Goal: Task Accomplishment & Management: Use online tool/utility

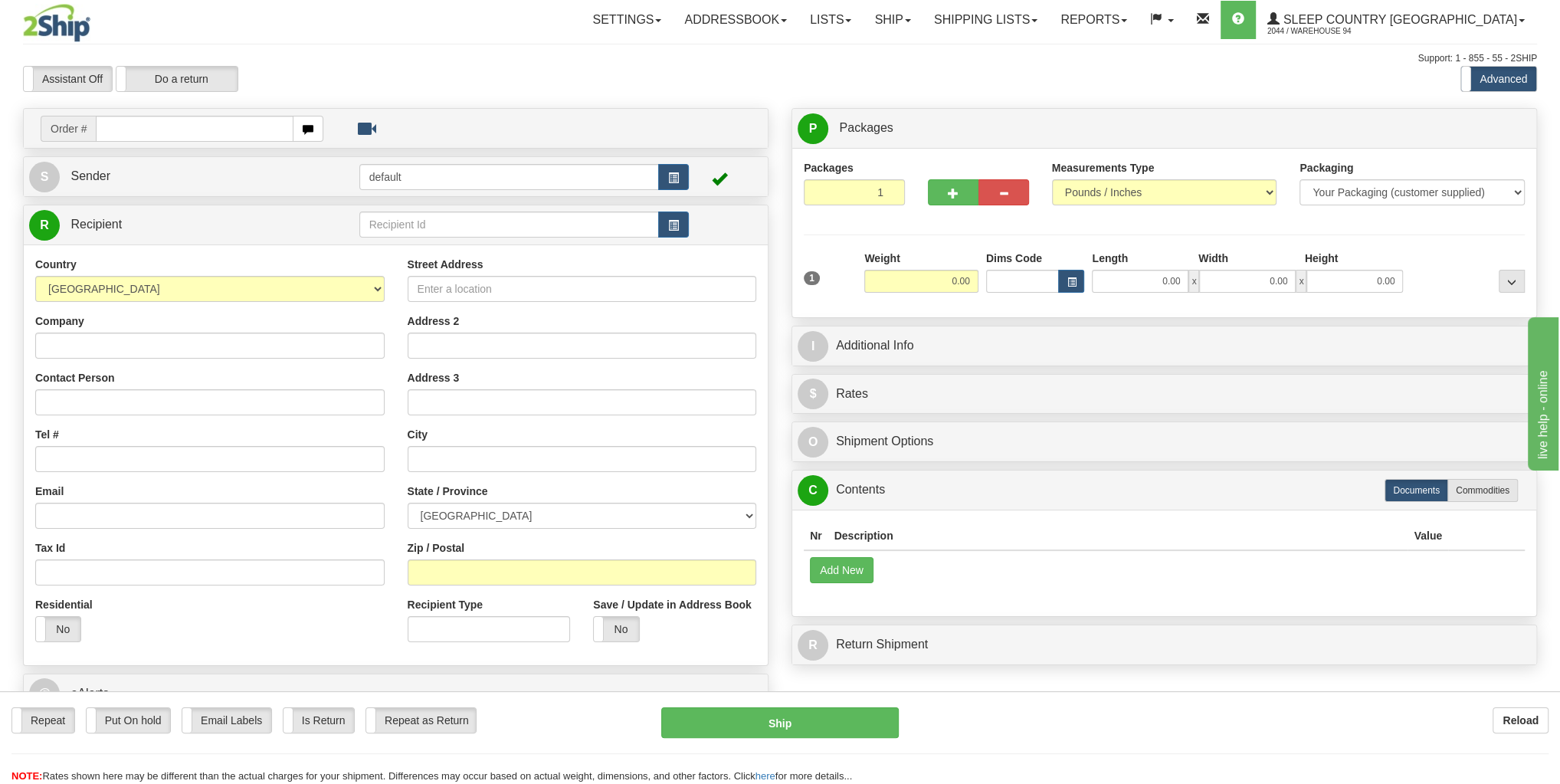
click at [980, 43] on div "Toggle navigation Settings Shipping Preferences Fields Preferences New" at bounding box center [780, 423] width 1560 height 847
click at [922, 14] on link "Ship" at bounding box center [892, 20] width 59 height 39
click at [922, 64] on link "OnHold / Order Queue" at bounding box center [852, 73] width 139 height 20
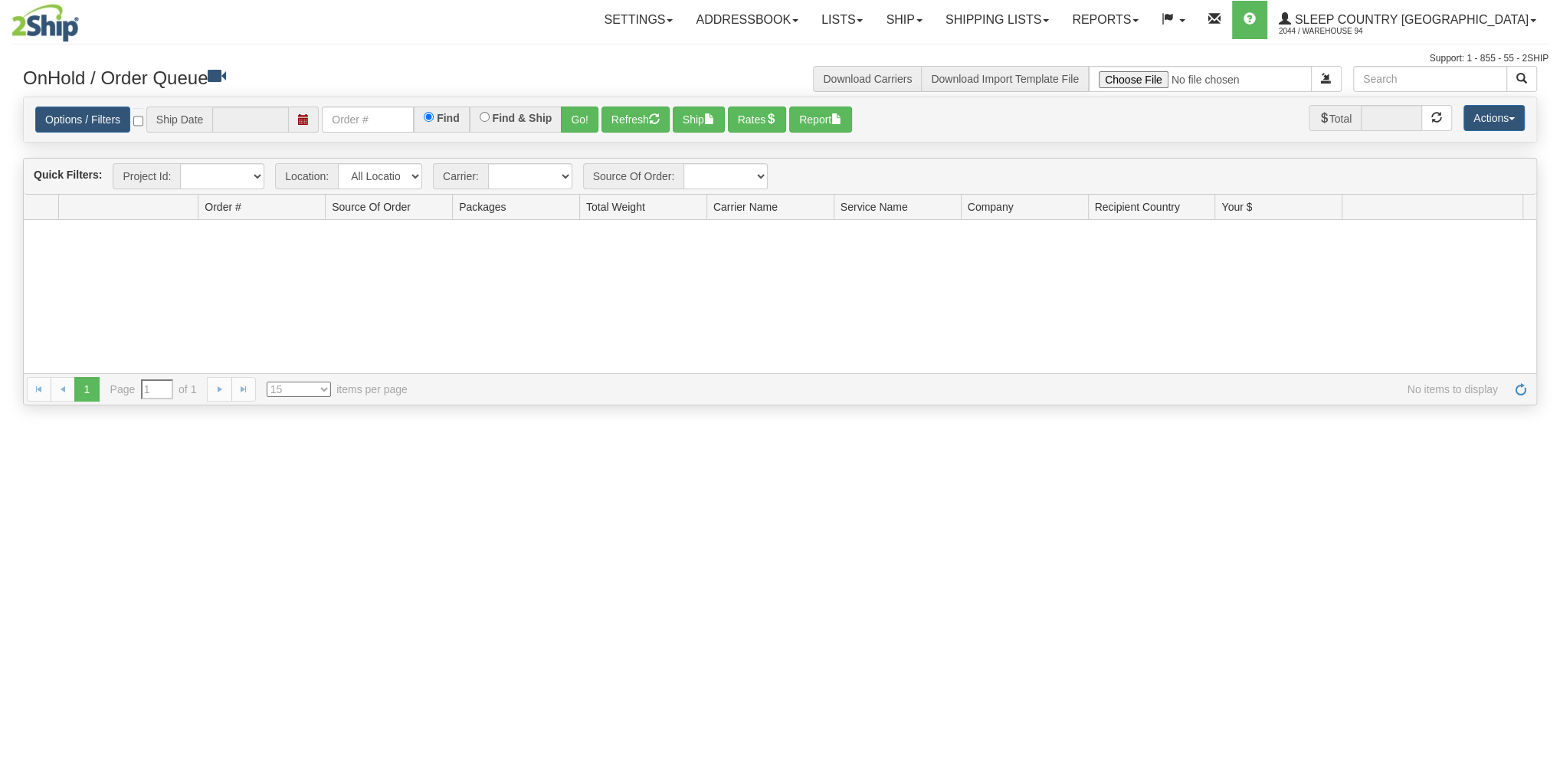
type input "[DATE]"
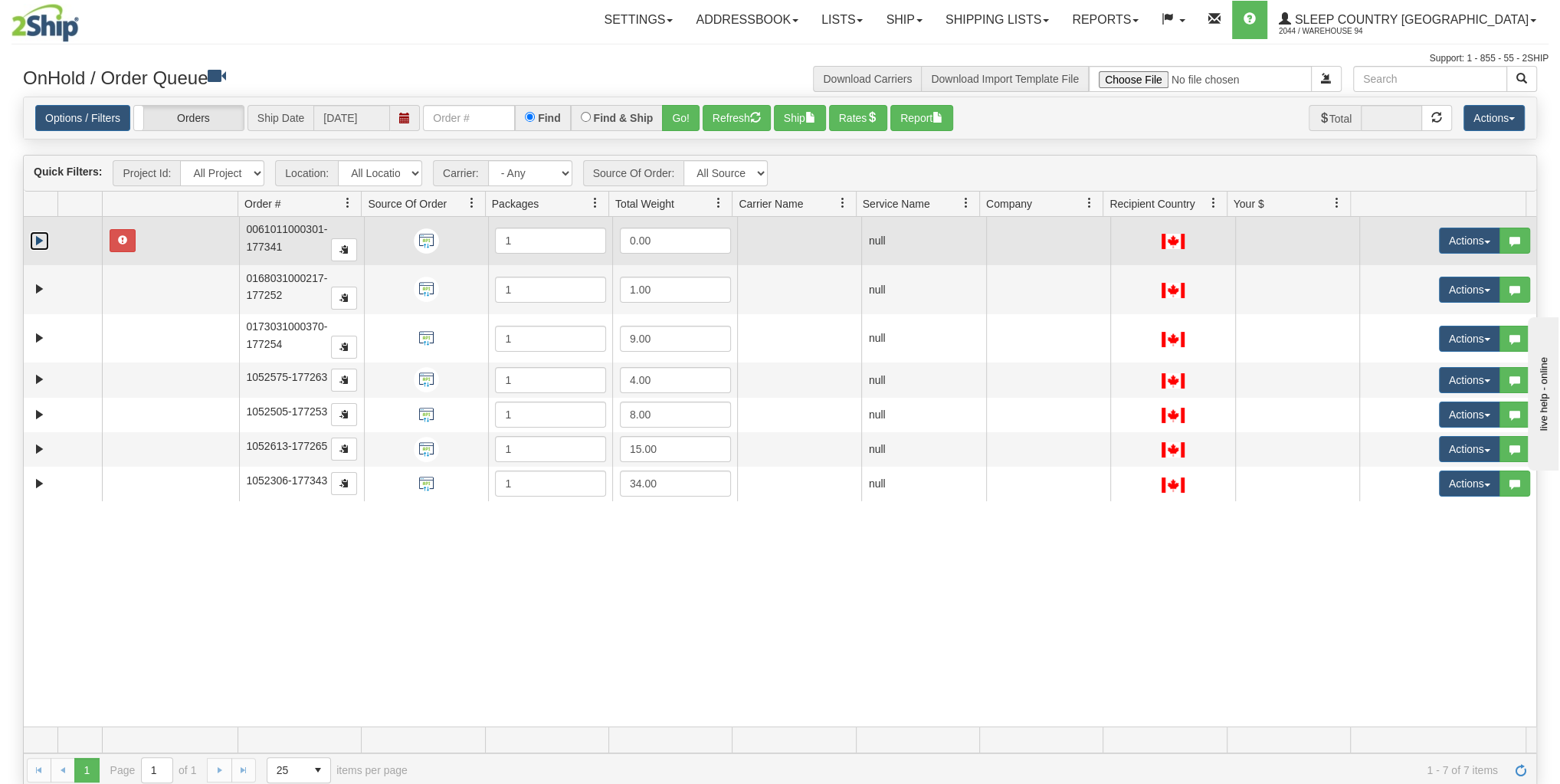
click at [39, 236] on link "Expand" at bounding box center [39, 241] width 19 height 19
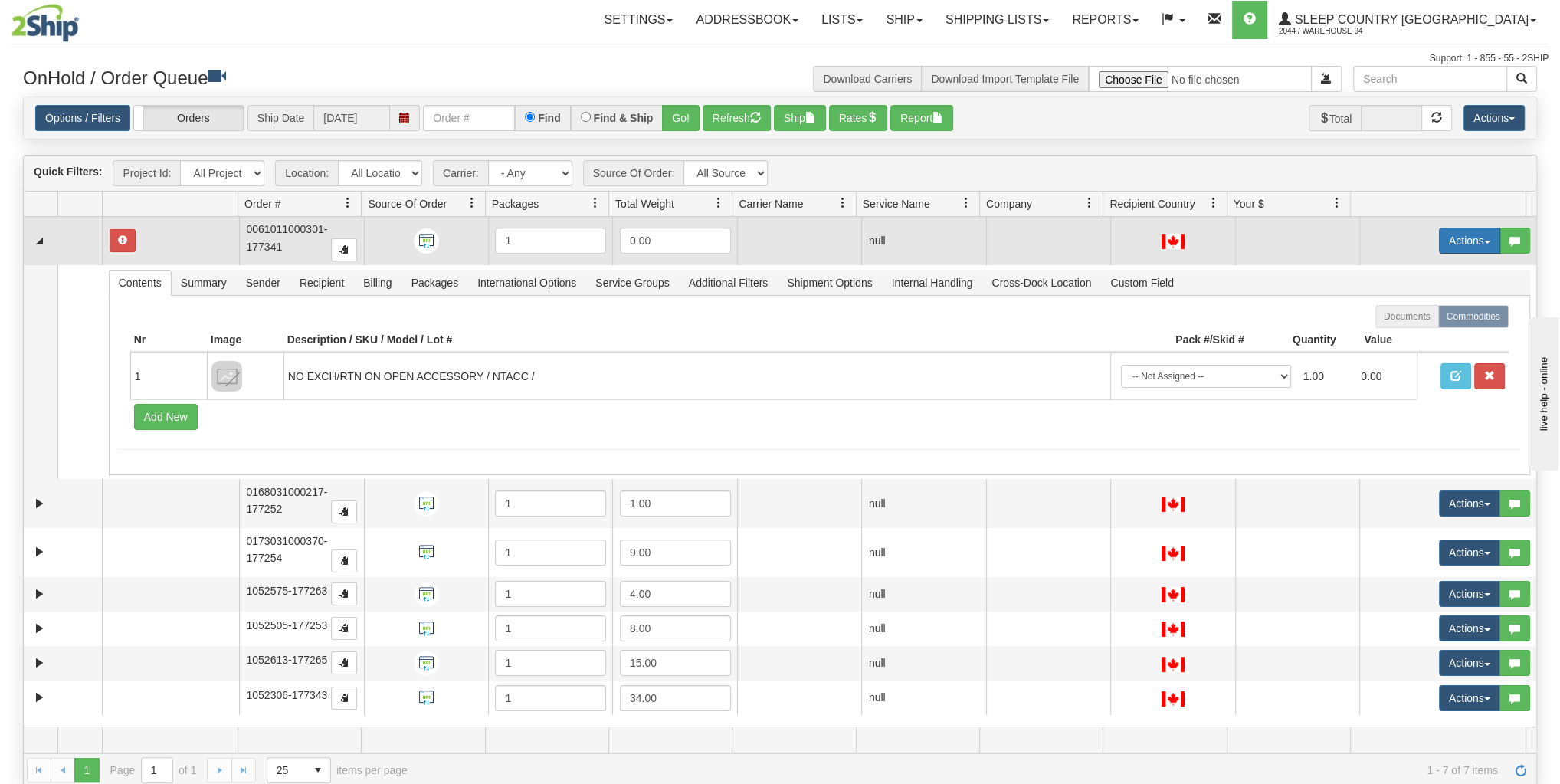
click at [1450, 239] on button "Actions" at bounding box center [1469, 240] width 61 height 26
click at [1399, 347] on span "Delete" at bounding box center [1403, 349] width 42 height 12
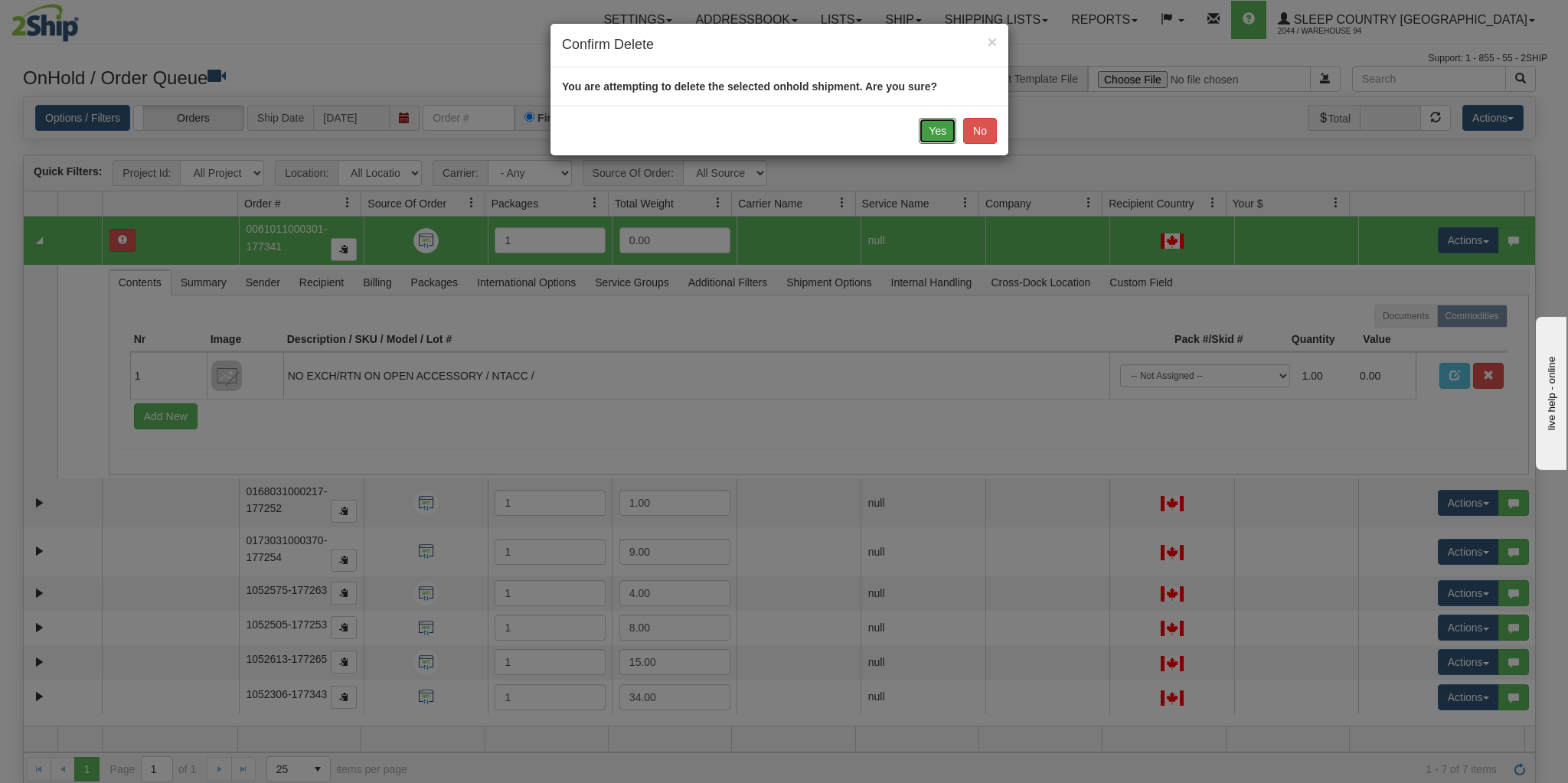
click at [945, 128] on button "Yes" at bounding box center [937, 131] width 38 height 26
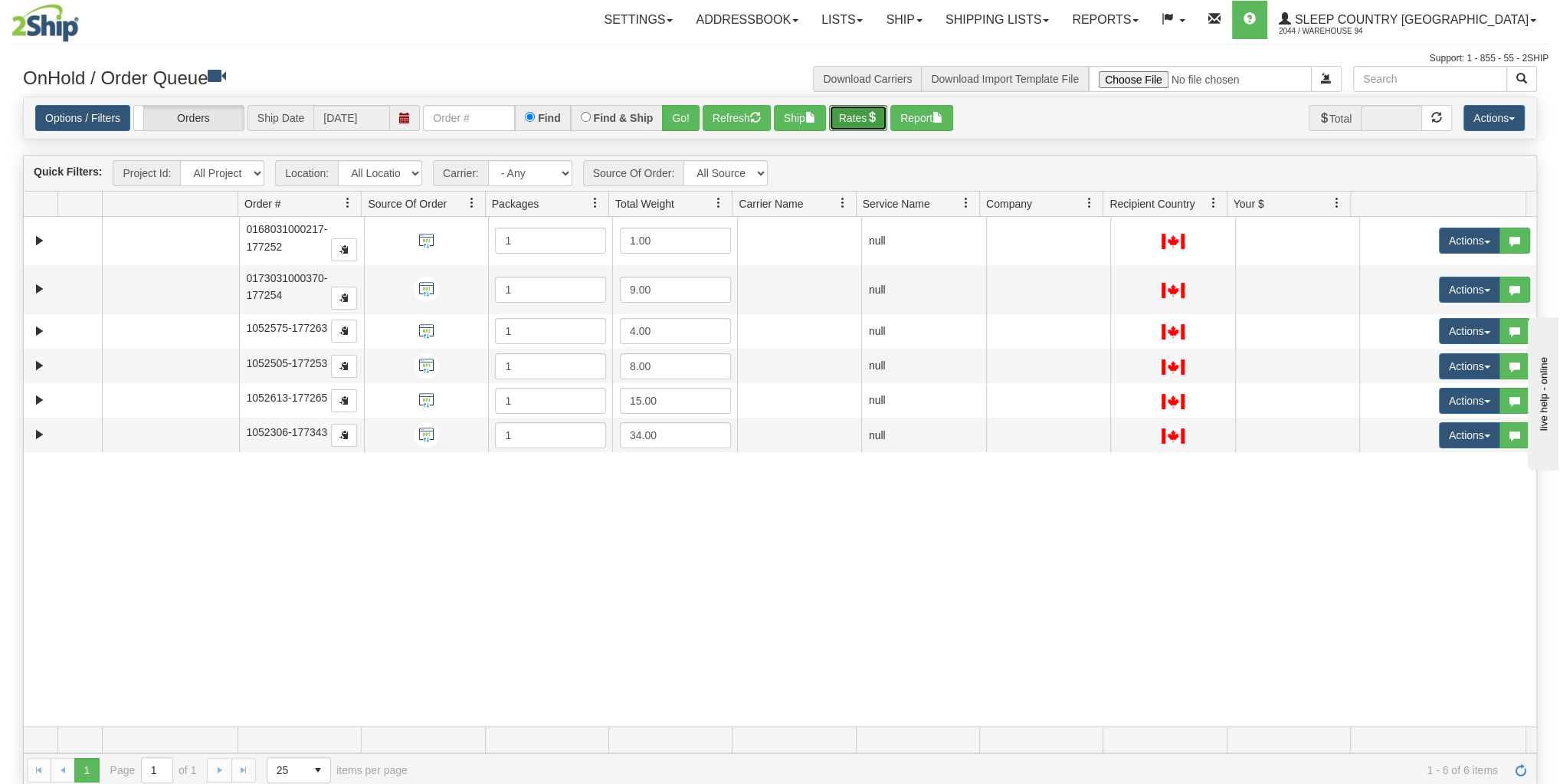
click at [843, 113] on button "Rates" at bounding box center [858, 118] width 59 height 26
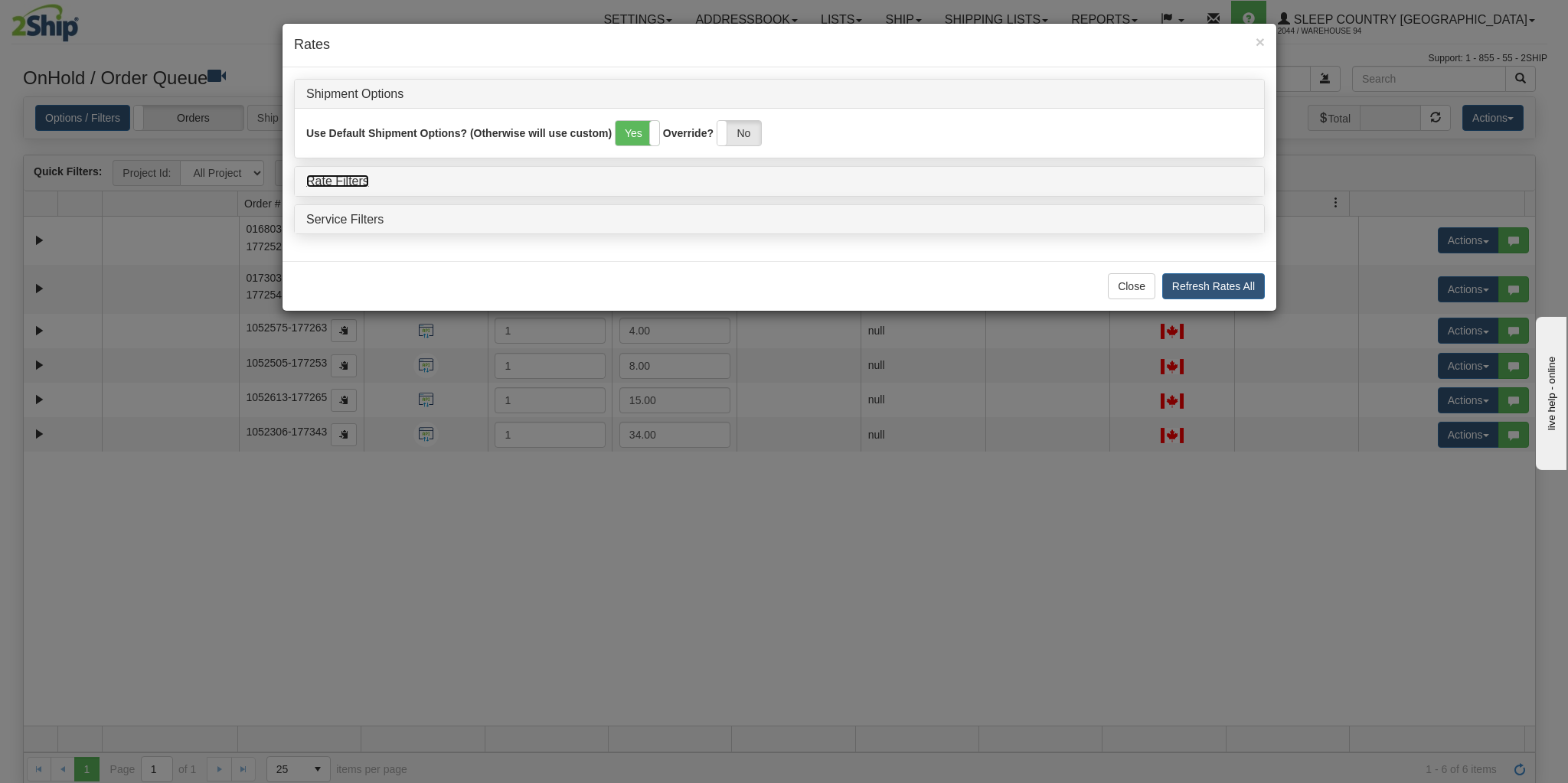
click at [341, 174] on link "Rate Filters" at bounding box center [338, 181] width 63 height 13
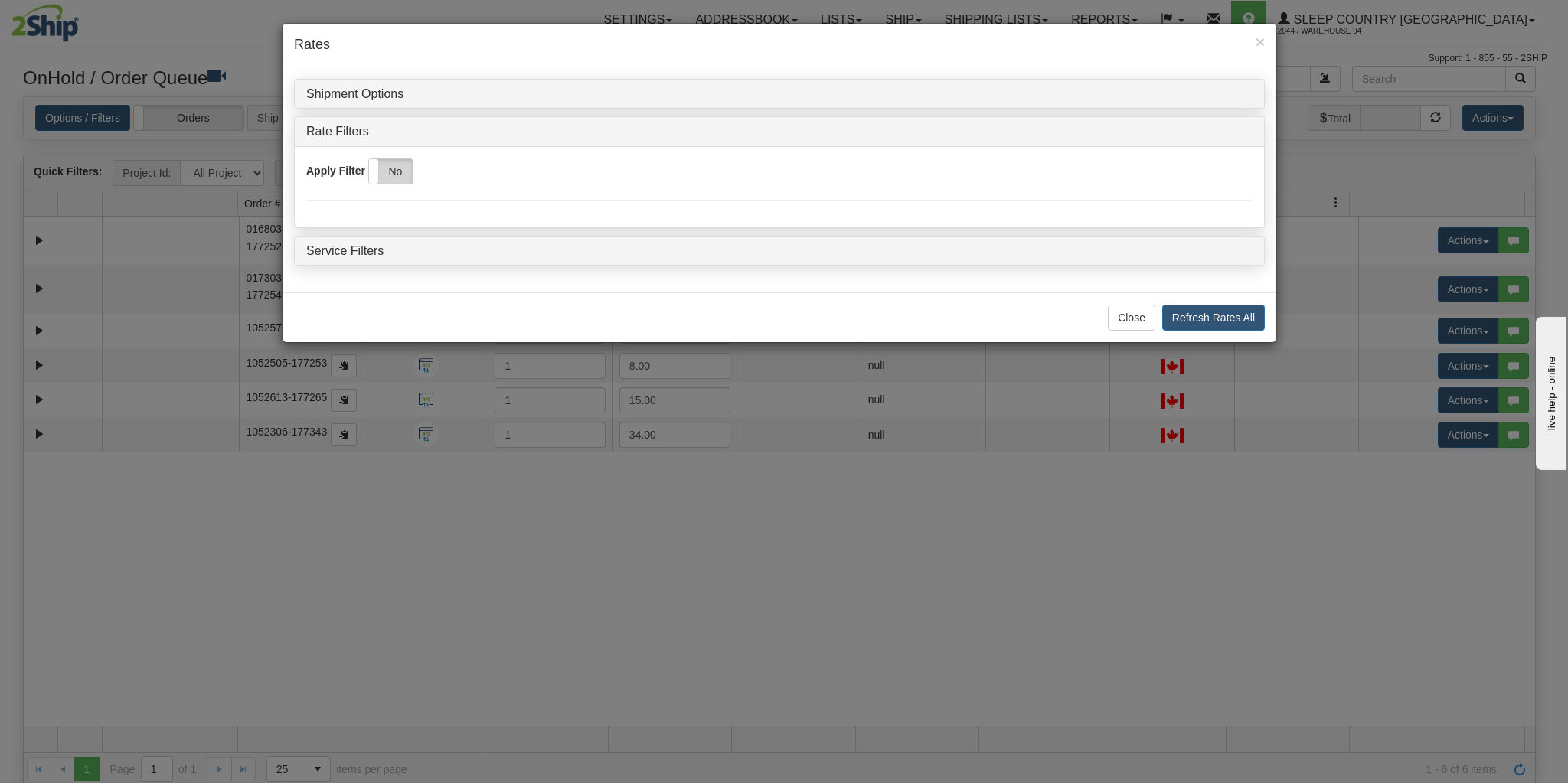
click at [400, 166] on label "No" at bounding box center [391, 171] width 43 height 25
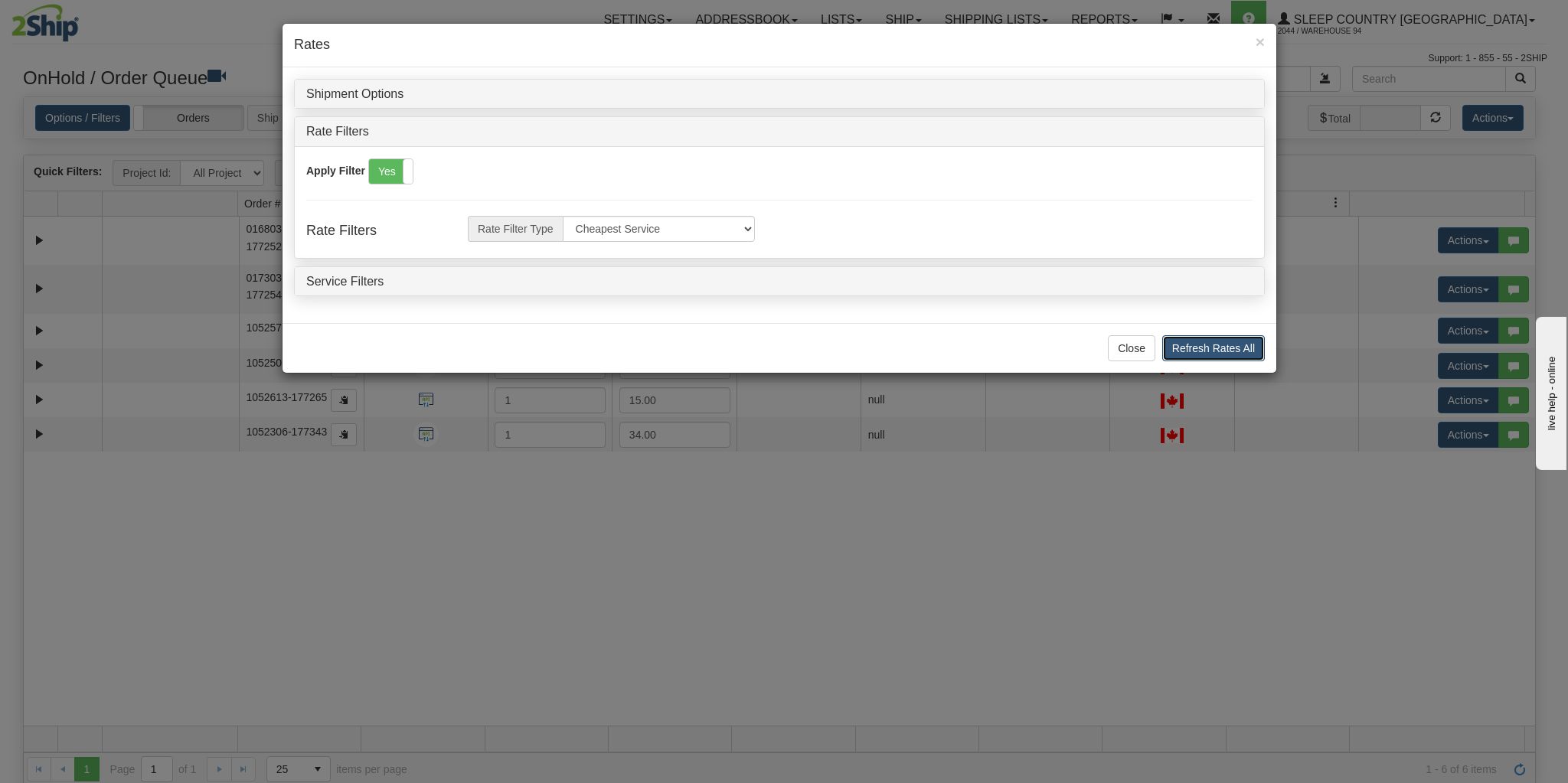
click at [1180, 335] on button "Refresh Rates All" at bounding box center [1213, 348] width 103 height 26
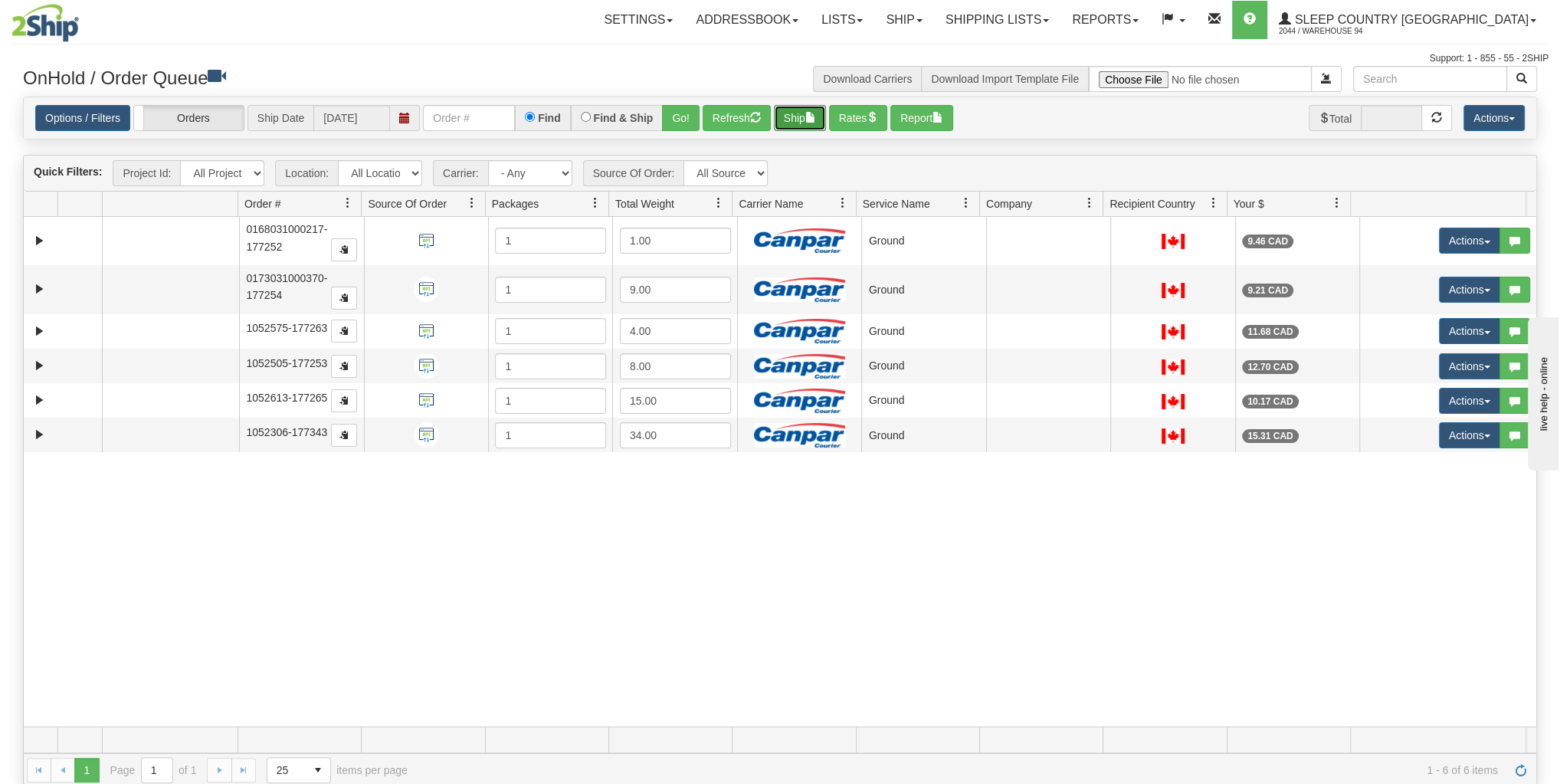
click at [794, 118] on button "Ship" at bounding box center [799, 118] width 52 height 26
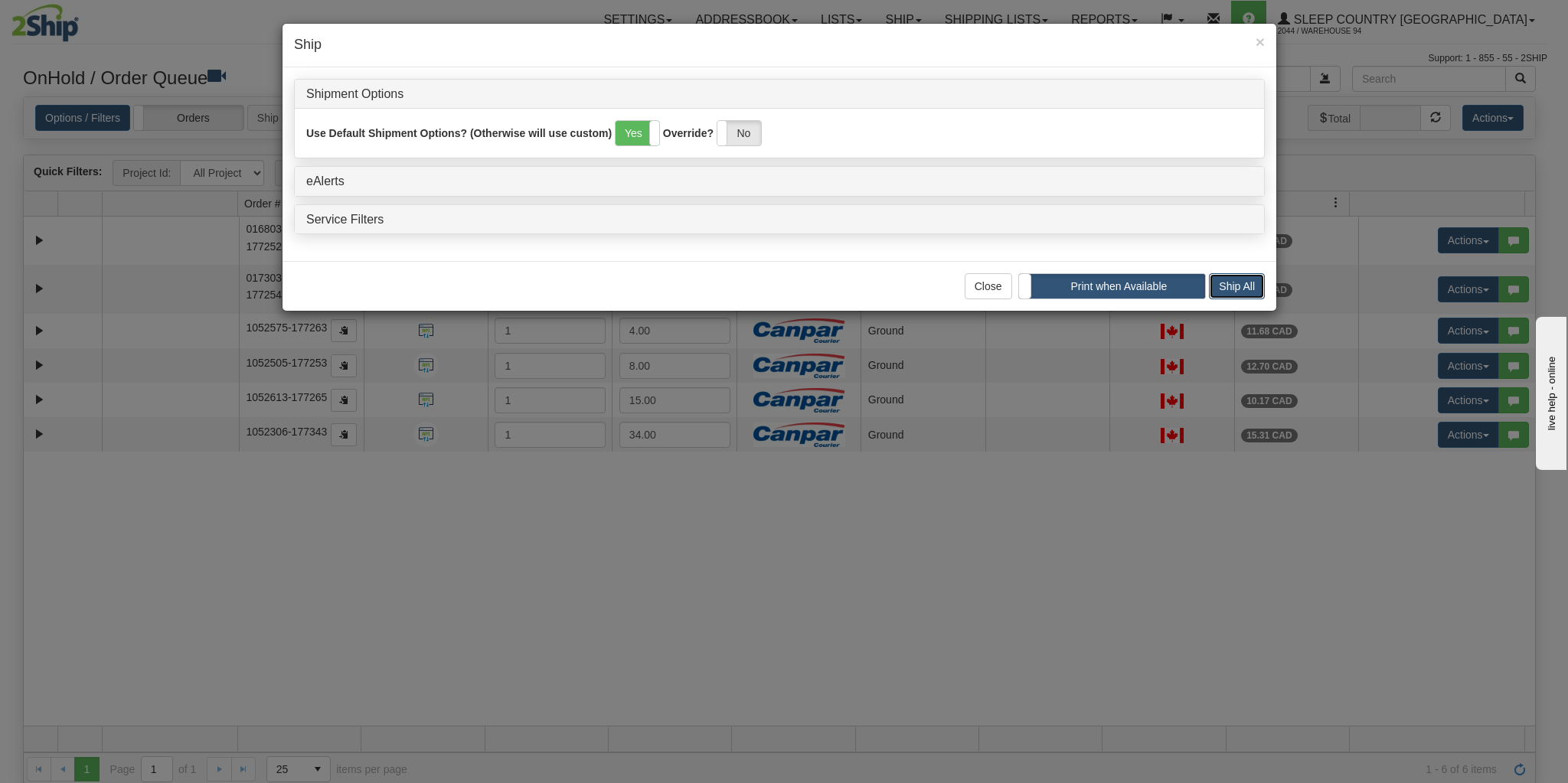
click at [1245, 276] on button "Ship All" at bounding box center [1237, 286] width 56 height 26
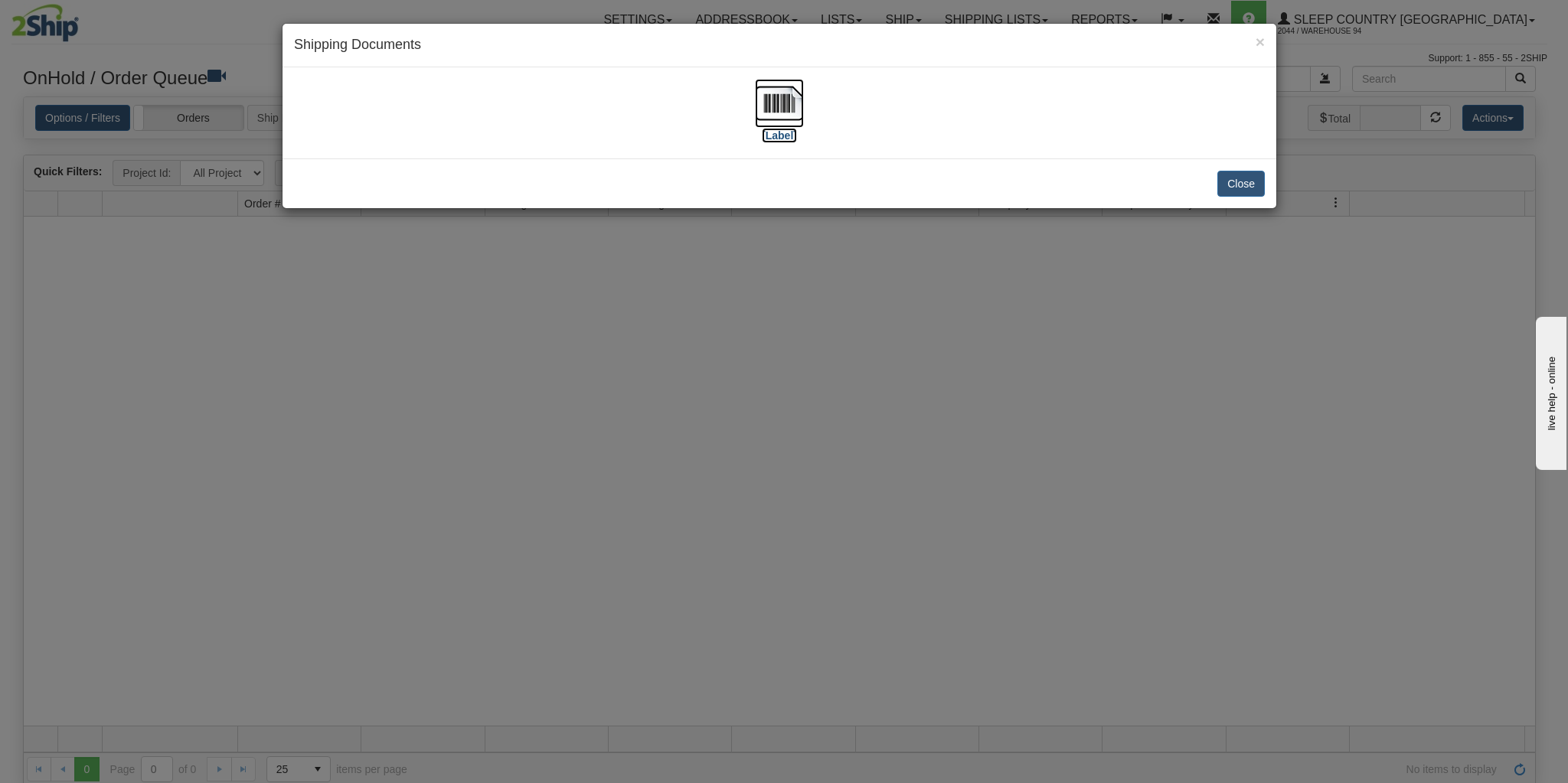
click at [773, 116] on img at bounding box center [779, 103] width 49 height 49
